Goal: Share content

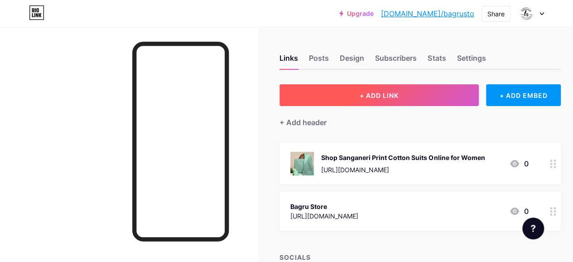
click at [351, 101] on button "+ ADD LINK" at bounding box center [378, 95] width 199 height 22
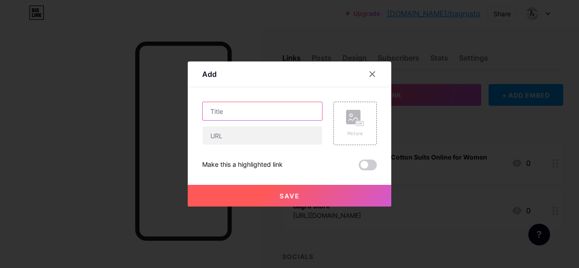
click at [229, 114] on input "text" at bounding box center [263, 111] width 120 height 18
paste input "Buy Hand Block Printed Cotton Suit With Organza Dupatta At Bagrustore"
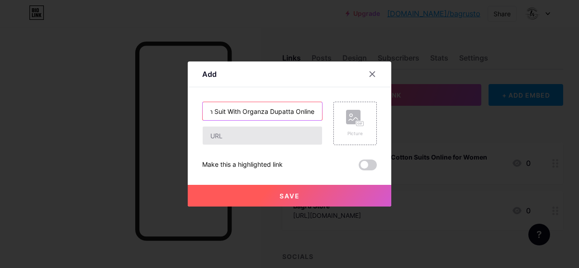
type input "Buy Hand Block Printed Cotton Suit With Organza Dupatta Online"
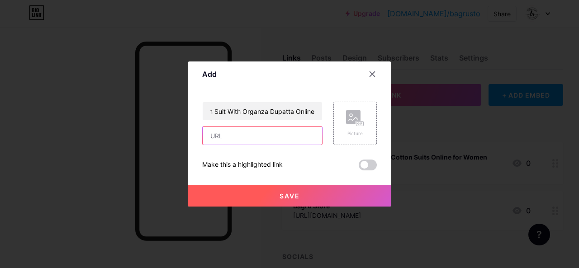
click at [217, 133] on input "text" at bounding box center [263, 136] width 120 height 18
paste input "[URL][DOMAIN_NAME]"
type input "[URL][DOMAIN_NAME]"
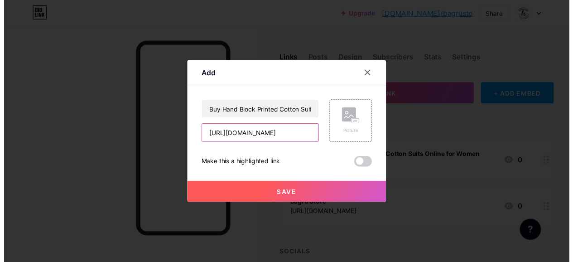
scroll to position [0, 0]
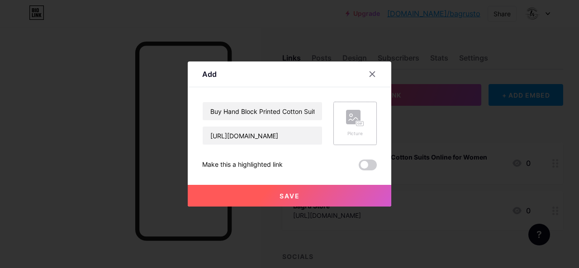
click at [359, 121] on rect at bounding box center [360, 123] width 8 height 5
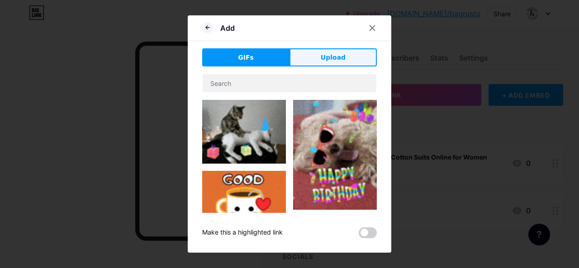
click at [329, 59] on span "Upload" at bounding box center [333, 58] width 25 height 10
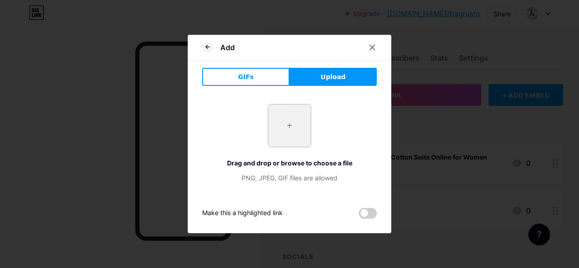
click at [282, 121] on input "file" at bounding box center [289, 126] width 43 height 43
type input "C:\fakepath\Elegant Blue Hand Block Printed Cotton Suit With Organza Dupatta.jpg"
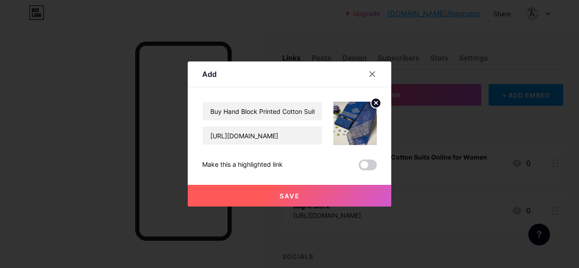
click at [292, 200] on span "Save" at bounding box center [290, 196] width 20 height 8
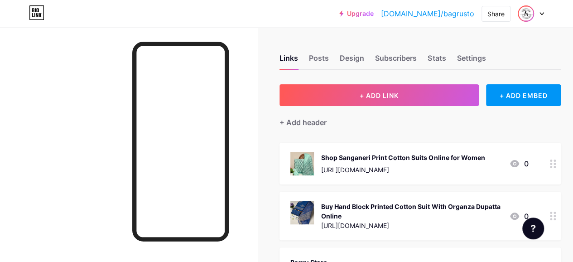
click at [528, 13] on img at bounding box center [525, 13] width 14 height 14
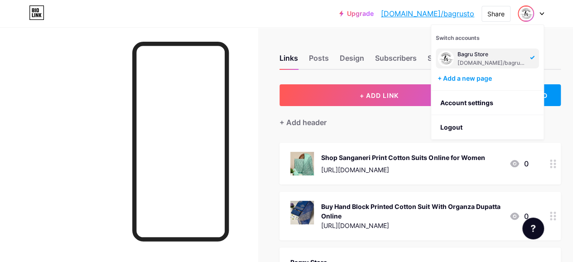
click at [446, 15] on link "[DOMAIN_NAME]/bagrusto" at bounding box center [427, 13] width 93 height 11
